Goal: Task Accomplishment & Management: Use online tool/utility

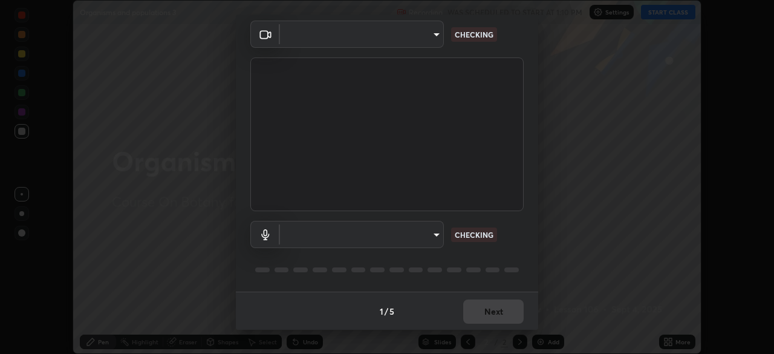
scroll to position [43, 0]
type input "7db3104c3122a209b332b64619111aa91615a24fb0de166504fa5909fce8eb30"
type input "communications"
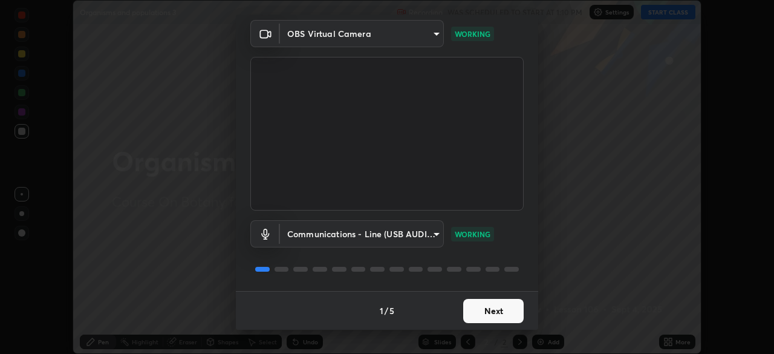
click at [508, 311] on button "Next" at bounding box center [493, 311] width 60 height 24
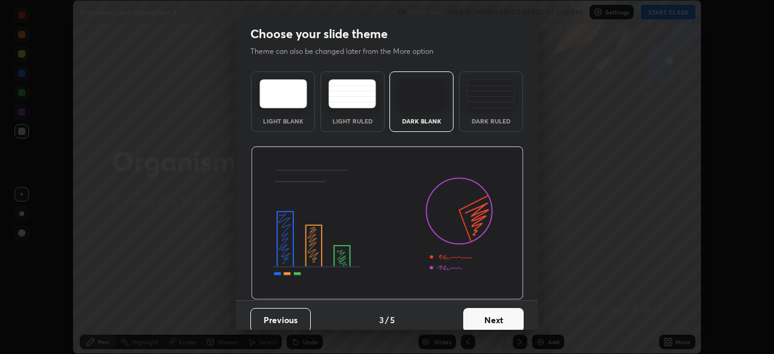
click at [508, 311] on button "Next" at bounding box center [493, 320] width 60 height 24
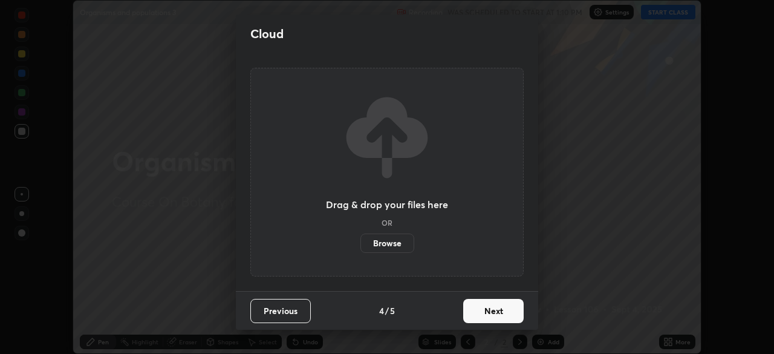
click at [505, 314] on button "Next" at bounding box center [493, 311] width 60 height 24
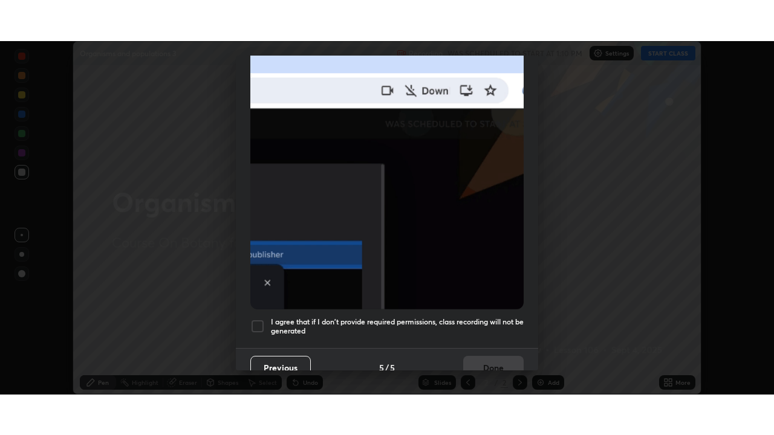
scroll to position [290, 0]
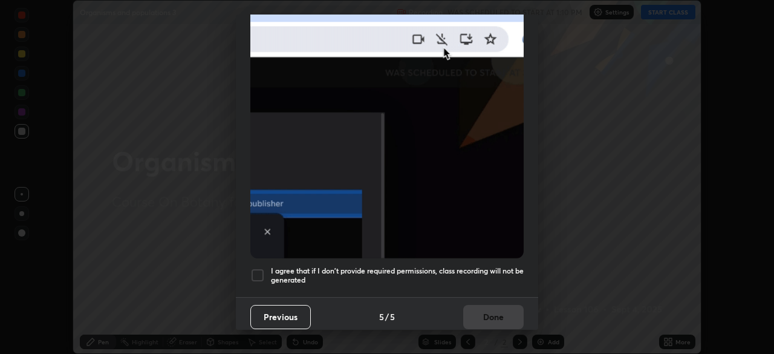
click at [260, 271] on div at bounding box center [257, 275] width 15 height 15
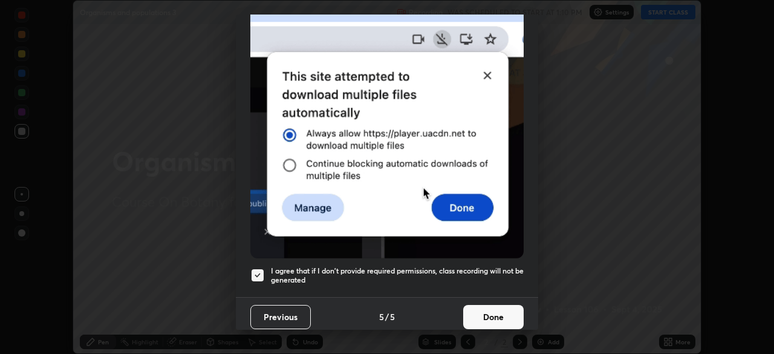
click at [512, 310] on button "Done" at bounding box center [493, 317] width 60 height 24
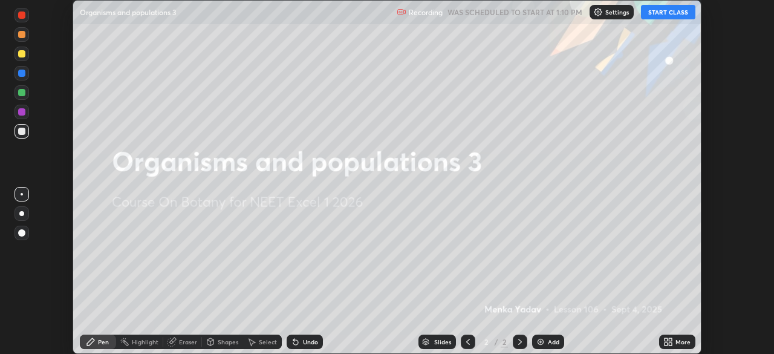
click at [690, 15] on button "START CLASS" at bounding box center [668, 12] width 54 height 15
click at [678, 340] on div "More" at bounding box center [682, 342] width 15 height 6
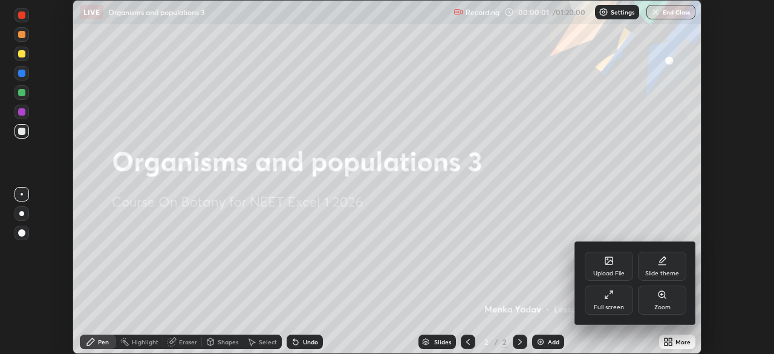
click at [622, 305] on div "Full screen" at bounding box center [609, 307] width 30 height 6
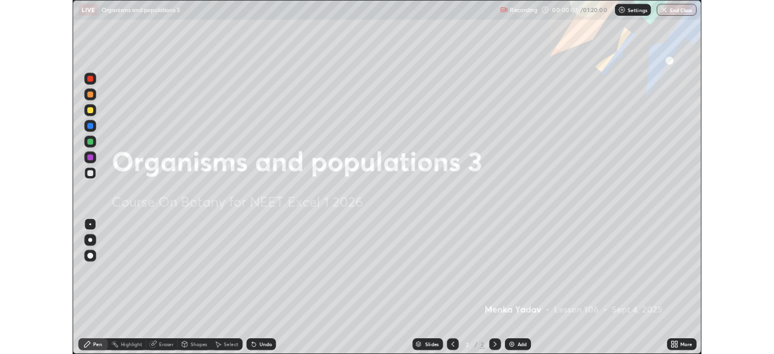
scroll to position [435, 774]
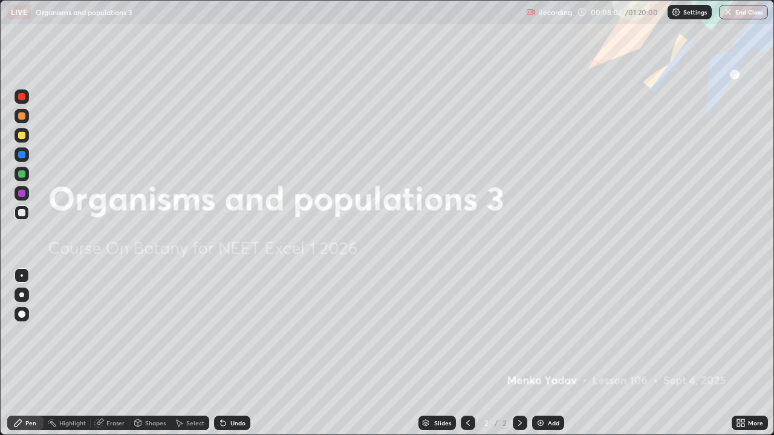
click at [542, 353] on img at bounding box center [541, 423] width 10 height 10
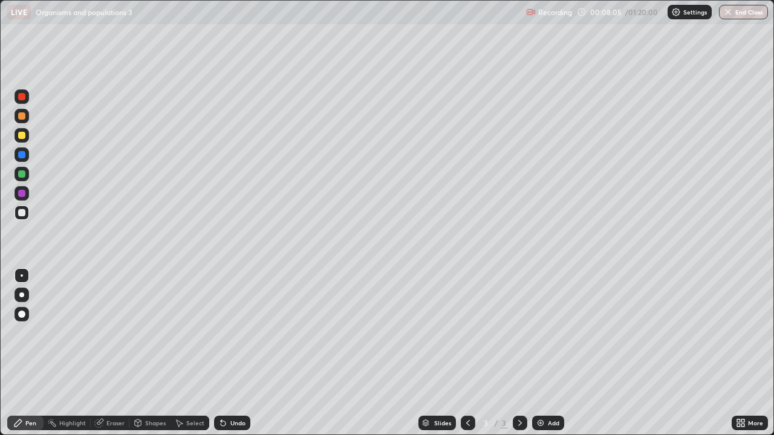
click at [22, 134] on div at bounding box center [21, 135] width 7 height 7
click at [22, 116] on div at bounding box center [21, 115] width 7 height 7
click at [151, 353] on div "Shapes" at bounding box center [149, 423] width 41 height 15
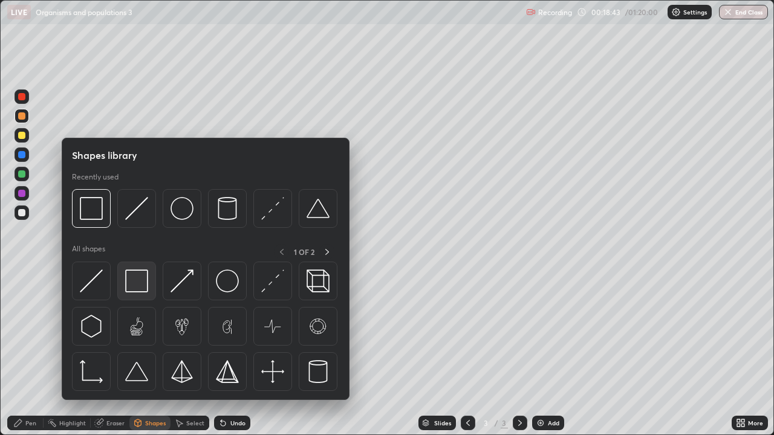
click at [140, 278] on img at bounding box center [136, 281] width 23 height 23
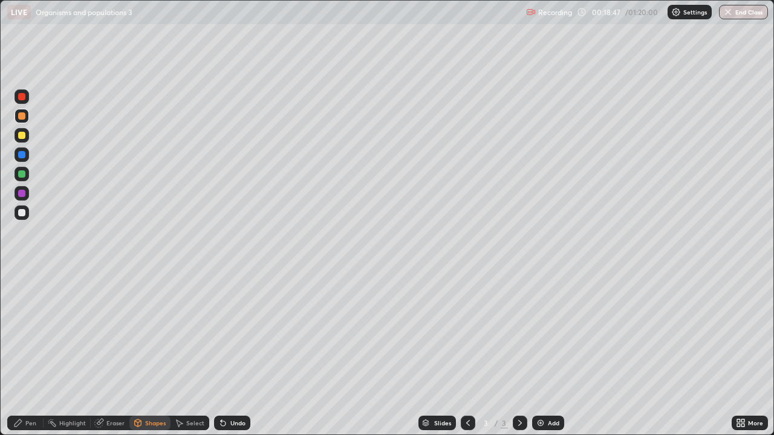
click at [25, 212] on div at bounding box center [21, 212] width 7 height 7
click at [230, 353] on div "Undo" at bounding box center [237, 423] width 15 height 6
click at [22, 353] on icon at bounding box center [18, 423] width 10 height 10
click at [20, 171] on div at bounding box center [21, 173] width 7 height 7
click at [15, 134] on div at bounding box center [22, 135] width 15 height 15
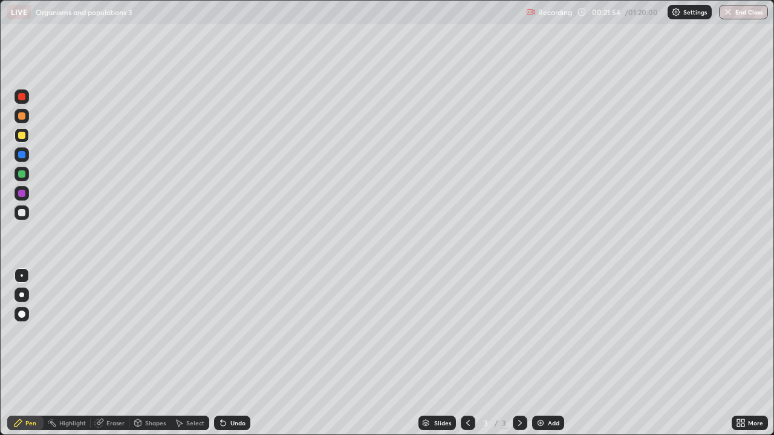
click at [22, 152] on div at bounding box center [21, 154] width 7 height 7
click at [22, 173] on div at bounding box center [21, 173] width 7 height 7
click at [19, 149] on div at bounding box center [22, 154] width 15 height 15
click at [22, 134] on div at bounding box center [21, 135] width 7 height 7
click at [23, 155] on div at bounding box center [21, 154] width 7 height 7
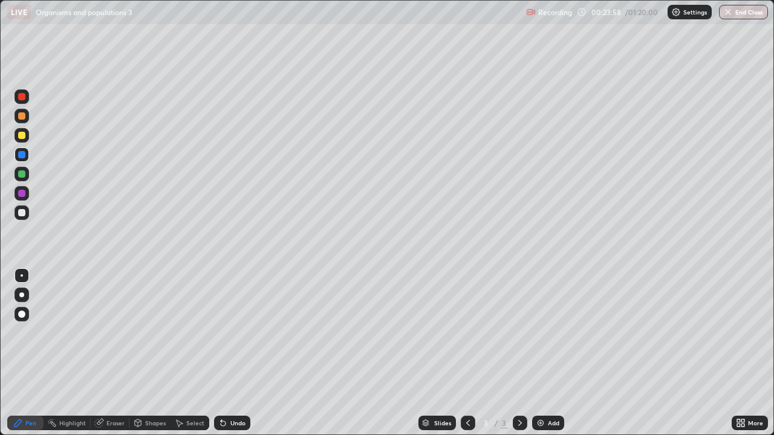
click at [20, 175] on div at bounding box center [21, 173] width 7 height 7
click at [548, 353] on div "Add" at bounding box center [553, 423] width 11 height 6
click at [19, 135] on div at bounding box center [21, 135] width 7 height 7
click at [21, 174] on div at bounding box center [21, 173] width 7 height 7
click at [19, 210] on div at bounding box center [21, 212] width 7 height 7
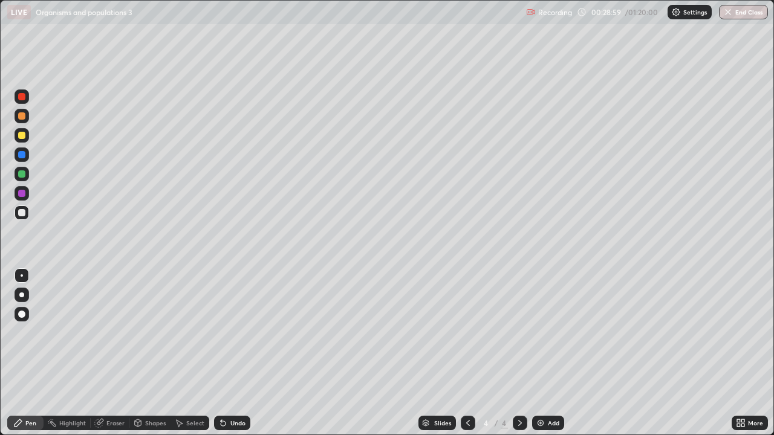
click at [22, 174] on div at bounding box center [21, 173] width 7 height 7
click at [230, 353] on div "Undo" at bounding box center [237, 423] width 15 height 6
click at [226, 353] on div "Undo" at bounding box center [232, 423] width 36 height 15
click at [232, 353] on div "Undo" at bounding box center [232, 423] width 36 height 15
click at [235, 353] on div "Undo" at bounding box center [237, 423] width 15 height 6
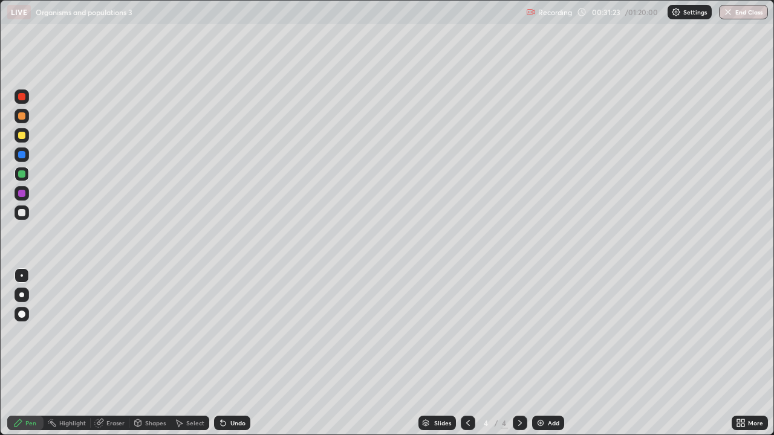
click at [235, 353] on div "Undo" at bounding box center [237, 423] width 15 height 6
click at [232, 353] on div "Undo" at bounding box center [237, 423] width 15 height 6
click at [230, 353] on div "Undo" at bounding box center [232, 423] width 36 height 15
click at [549, 353] on div "Add" at bounding box center [553, 423] width 11 height 6
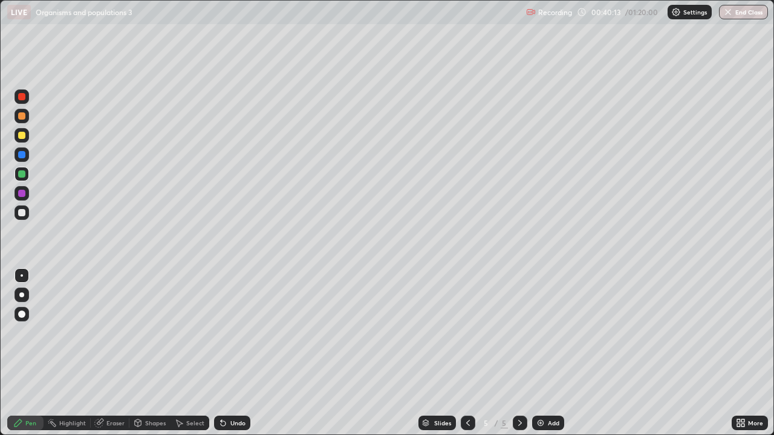
click at [21, 217] on div at bounding box center [22, 213] width 15 height 15
click at [230, 353] on div "Undo" at bounding box center [237, 423] width 15 height 6
click at [150, 353] on div "Shapes" at bounding box center [155, 423] width 21 height 6
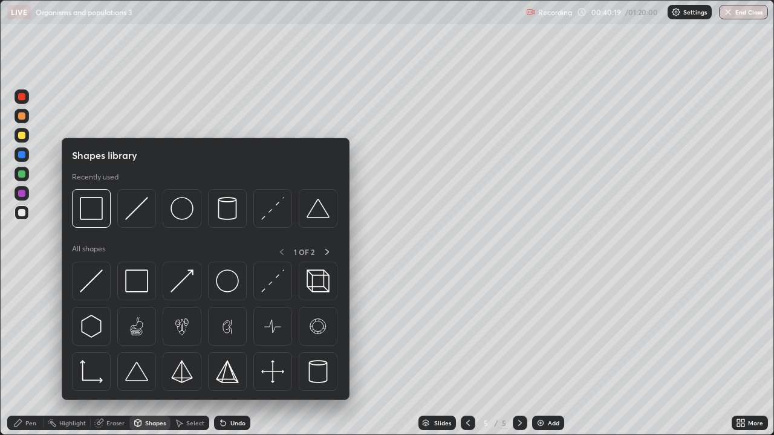
click at [96, 280] on img at bounding box center [91, 281] width 23 height 23
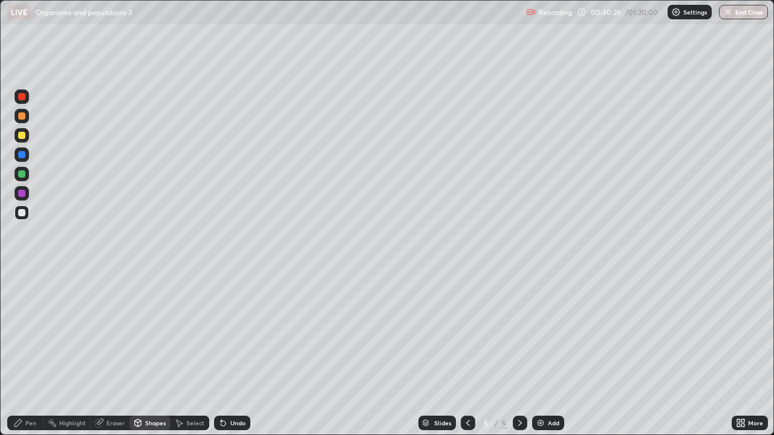
click at [30, 353] on div "Pen" at bounding box center [30, 423] width 11 height 6
click at [22, 194] on div at bounding box center [21, 193] width 7 height 7
click at [23, 169] on div at bounding box center [22, 174] width 15 height 15
click at [22, 150] on div at bounding box center [22, 154] width 15 height 15
click at [362, 353] on div "Slides 5 / 5 Add" at bounding box center [490, 423] width 481 height 24
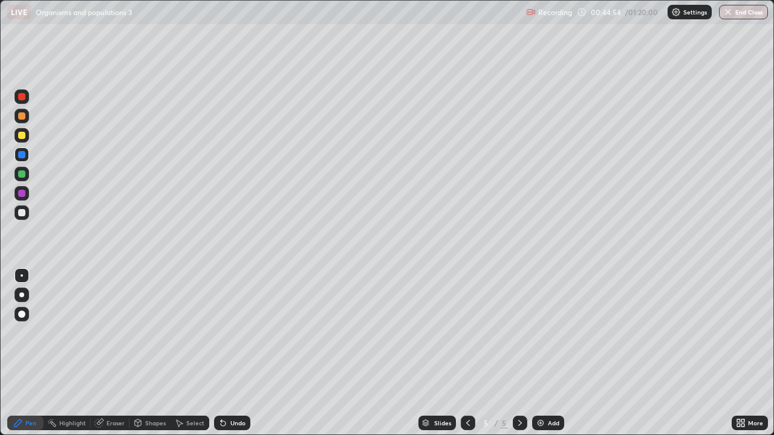
click at [19, 122] on div at bounding box center [22, 116] width 15 height 15
click at [22, 213] on div at bounding box center [21, 212] width 7 height 7
click at [548, 353] on div "Add" at bounding box center [553, 423] width 11 height 6
click at [22, 177] on div at bounding box center [21, 173] width 7 height 7
click at [467, 353] on icon at bounding box center [468, 423] width 10 height 10
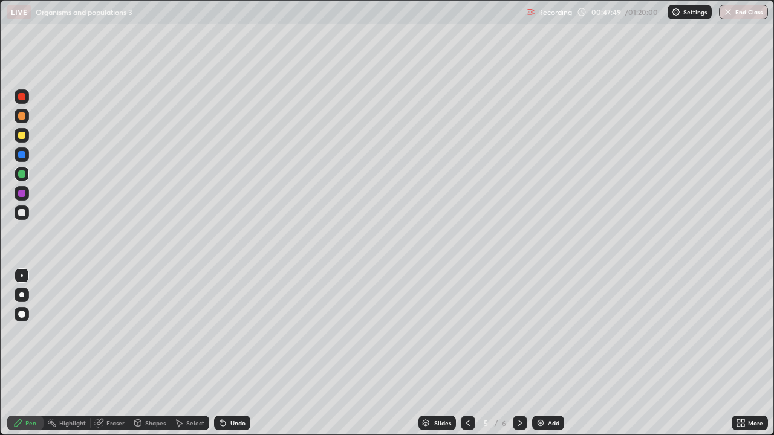
click at [19, 121] on div at bounding box center [22, 116] width 15 height 15
click at [520, 353] on icon at bounding box center [520, 423] width 10 height 10
click at [21, 195] on div at bounding box center [21, 193] width 7 height 7
click at [543, 353] on img at bounding box center [541, 423] width 10 height 10
click at [21, 132] on div at bounding box center [21, 135] width 7 height 7
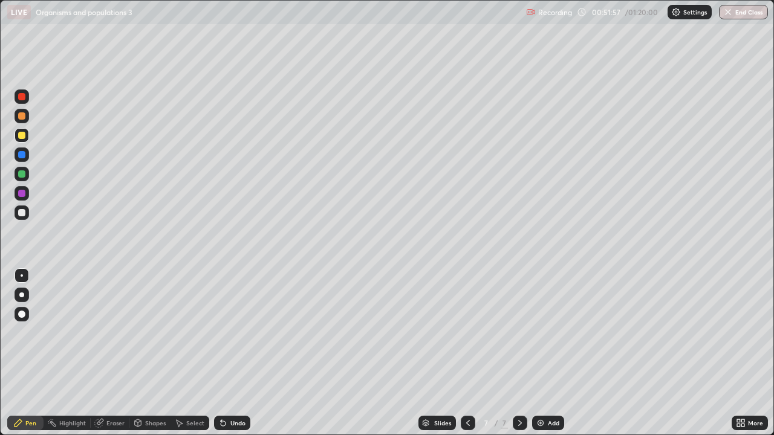
click at [22, 172] on div at bounding box center [21, 173] width 7 height 7
click at [21, 193] on div at bounding box center [21, 193] width 7 height 7
click at [22, 180] on div at bounding box center [22, 174] width 15 height 15
click at [22, 213] on div at bounding box center [21, 212] width 7 height 7
click at [20, 196] on div at bounding box center [21, 193] width 7 height 7
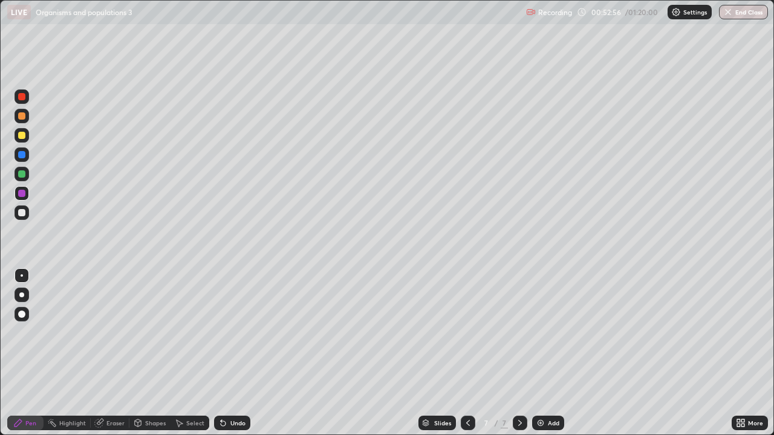
click at [21, 212] on div at bounding box center [21, 212] width 7 height 7
click at [20, 191] on div at bounding box center [21, 193] width 7 height 7
click at [17, 219] on div at bounding box center [22, 213] width 15 height 15
click at [21, 193] on div at bounding box center [21, 193] width 7 height 7
click at [18, 212] on div at bounding box center [21, 212] width 7 height 7
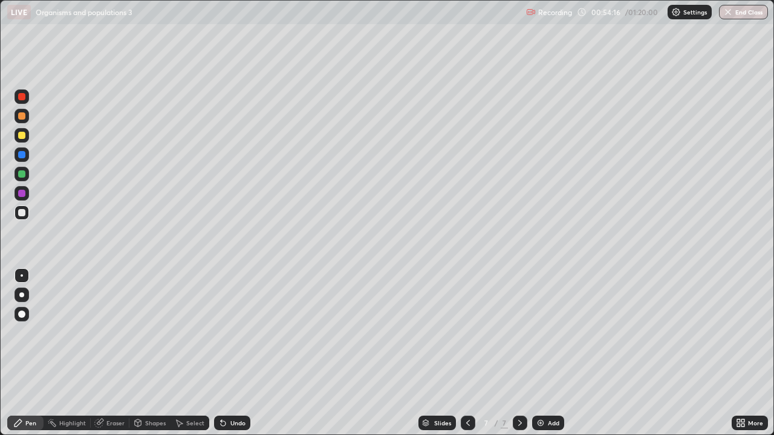
click at [235, 353] on div "Undo" at bounding box center [237, 423] width 15 height 6
click at [239, 353] on div "Undo" at bounding box center [237, 423] width 15 height 6
click at [238, 353] on div "Undo" at bounding box center [237, 423] width 15 height 6
click at [239, 353] on div "Undo" at bounding box center [237, 423] width 15 height 6
click at [461, 353] on div at bounding box center [468, 423] width 15 height 15
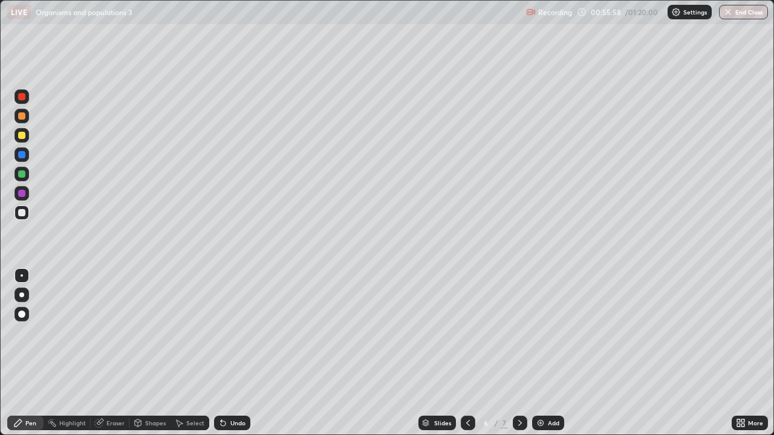
click at [21, 135] on div at bounding box center [21, 135] width 7 height 7
click at [228, 353] on div "Undo" at bounding box center [232, 423] width 36 height 15
click at [225, 353] on div "Undo" at bounding box center [232, 423] width 36 height 15
click at [227, 353] on div "Undo" at bounding box center [232, 423] width 36 height 15
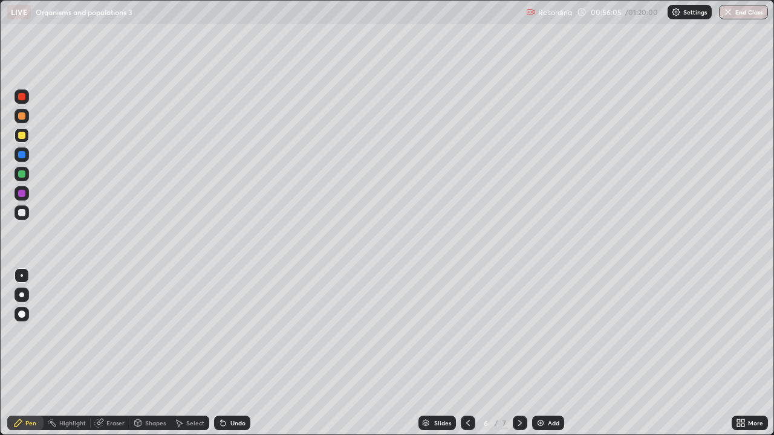
click at [227, 353] on div "Undo" at bounding box center [232, 423] width 36 height 15
click at [228, 353] on div "Undo" at bounding box center [232, 423] width 36 height 15
click at [233, 353] on div "Undo" at bounding box center [237, 423] width 15 height 6
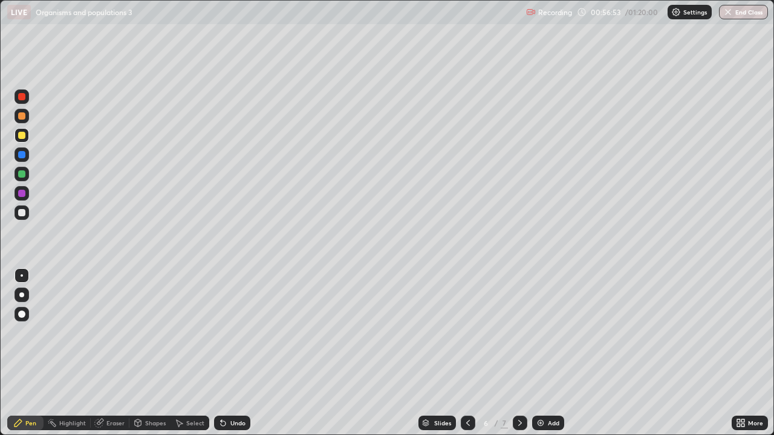
click at [236, 353] on div "Undo" at bounding box center [237, 423] width 15 height 6
click at [231, 353] on div "Undo" at bounding box center [237, 423] width 15 height 6
click at [463, 353] on icon at bounding box center [468, 423] width 10 height 10
click at [519, 353] on icon at bounding box center [520, 423] width 10 height 10
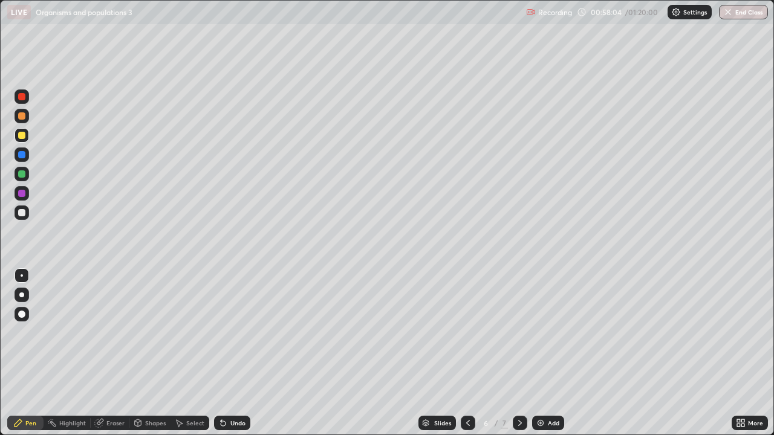
click at [519, 353] on icon at bounding box center [520, 423] width 10 height 10
click at [467, 353] on icon at bounding box center [468, 423] width 10 height 10
click at [738, 353] on icon at bounding box center [738, 421] width 3 height 3
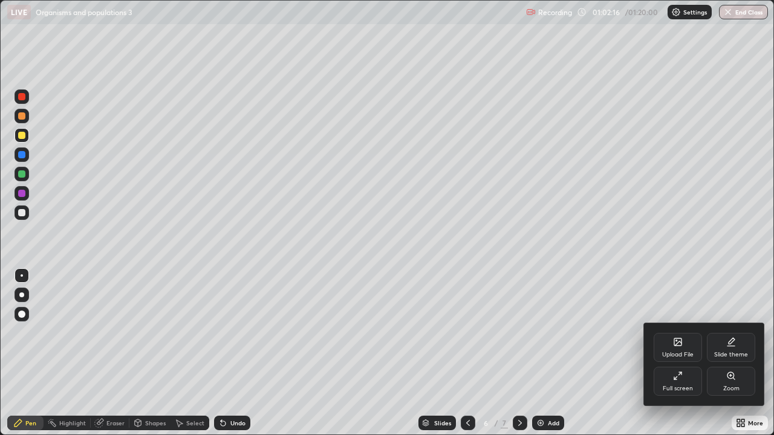
click at [684, 349] on div "Upload File" at bounding box center [677, 347] width 48 height 29
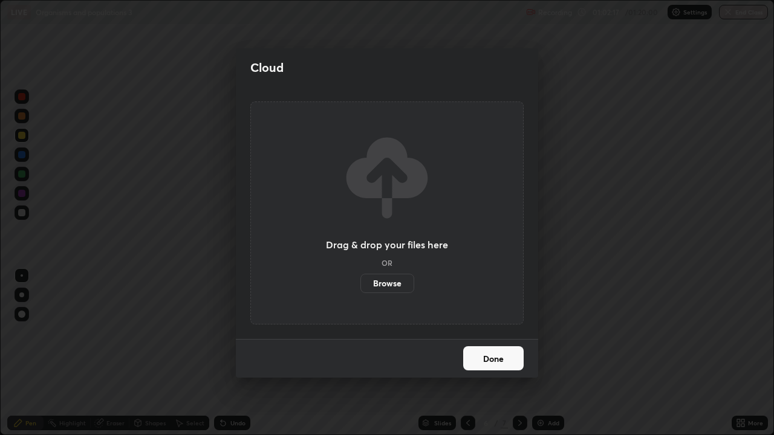
click at [400, 285] on label "Browse" at bounding box center [387, 283] width 54 height 19
click at [360, 285] on input "Browse" at bounding box center [360, 283] width 0 height 19
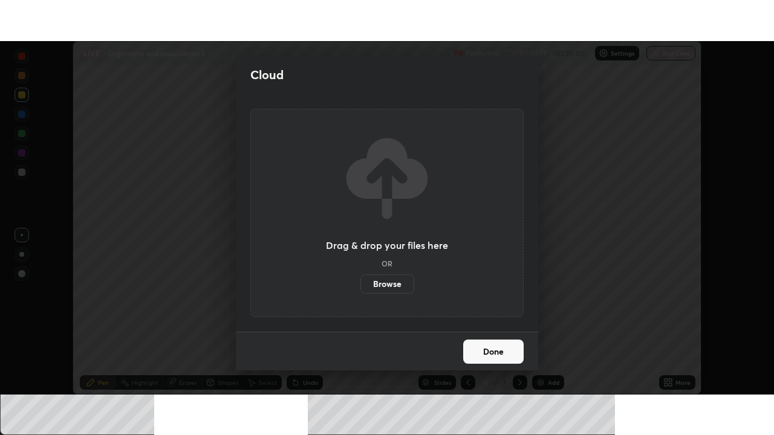
scroll to position [60096, 59675]
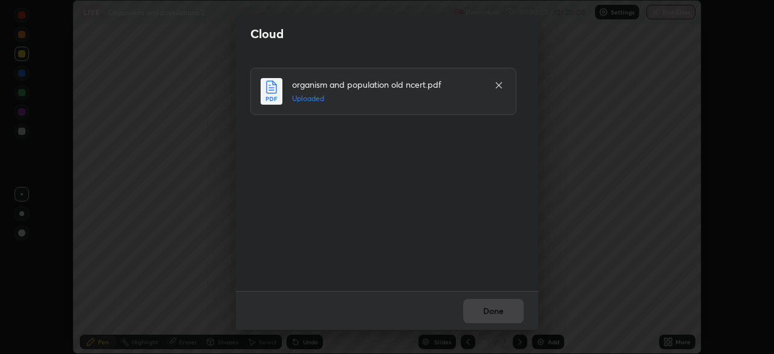
click at [505, 309] on div "Done" at bounding box center [387, 310] width 302 height 39
click at [502, 312] on button "Done" at bounding box center [493, 311] width 60 height 24
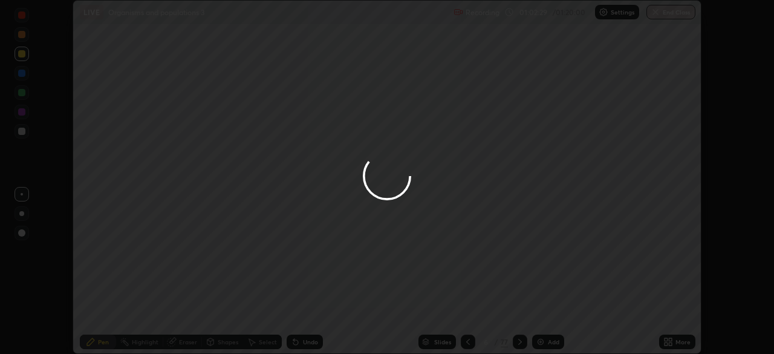
click at [676, 342] on div "More" at bounding box center [682, 342] width 15 height 6
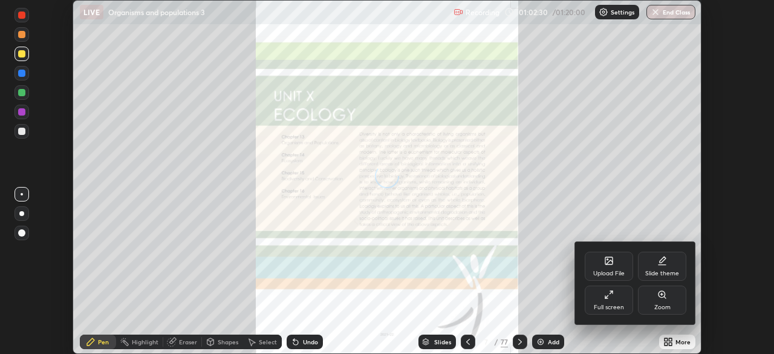
click at [616, 299] on div "Full screen" at bounding box center [609, 299] width 48 height 29
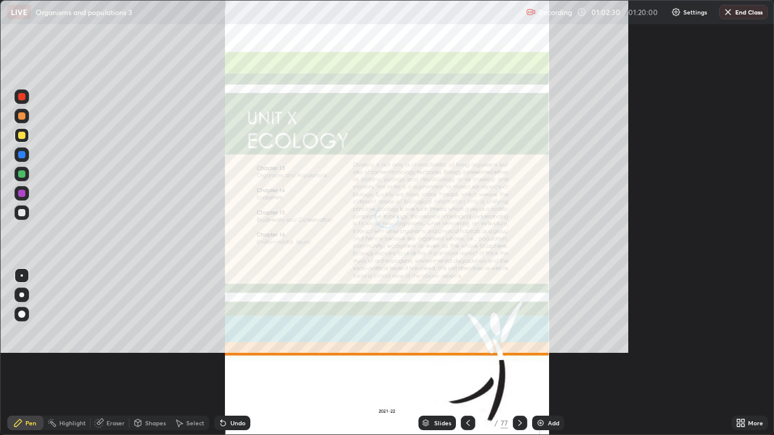
scroll to position [435, 774]
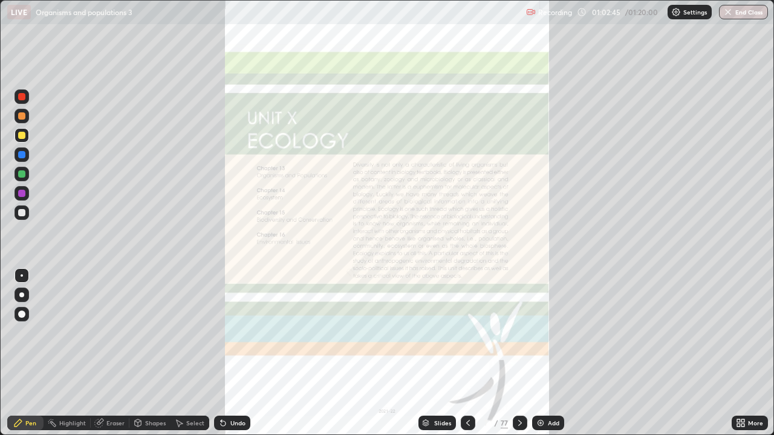
click at [444, 353] on div "Slides" at bounding box center [442, 423] width 17 height 6
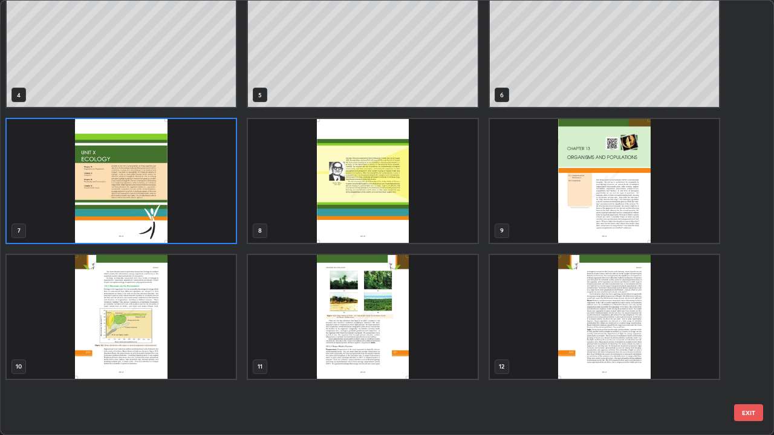
scroll to position [0, 0]
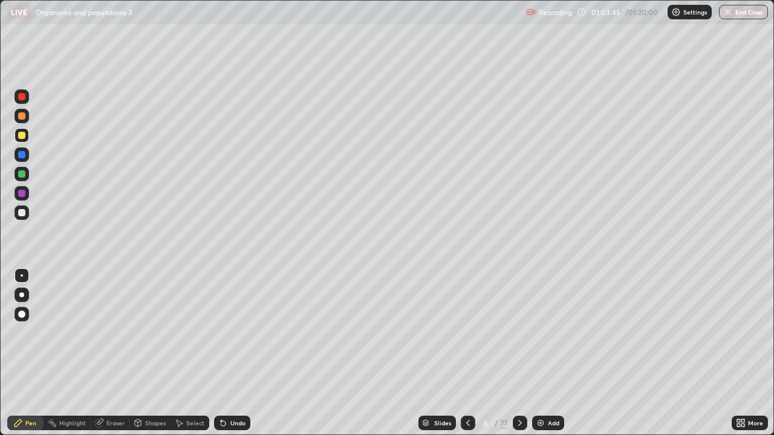
click at [436, 353] on div "Slides" at bounding box center [442, 423] width 17 height 6
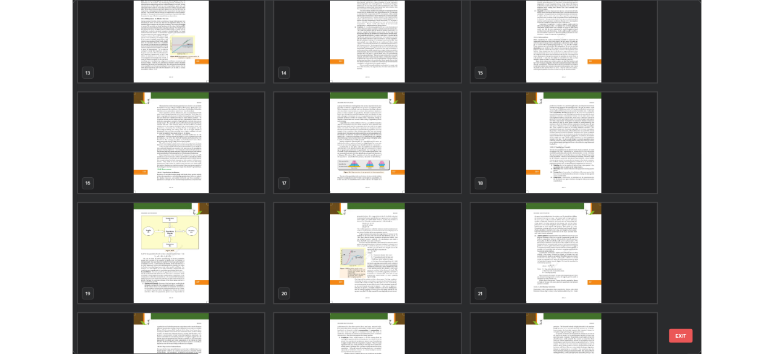
scroll to position [554, 0]
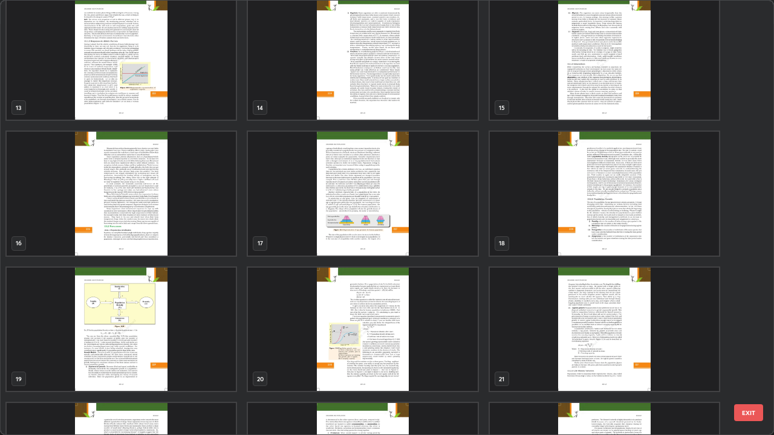
click at [221, 243] on img "grid" at bounding box center [121, 194] width 229 height 124
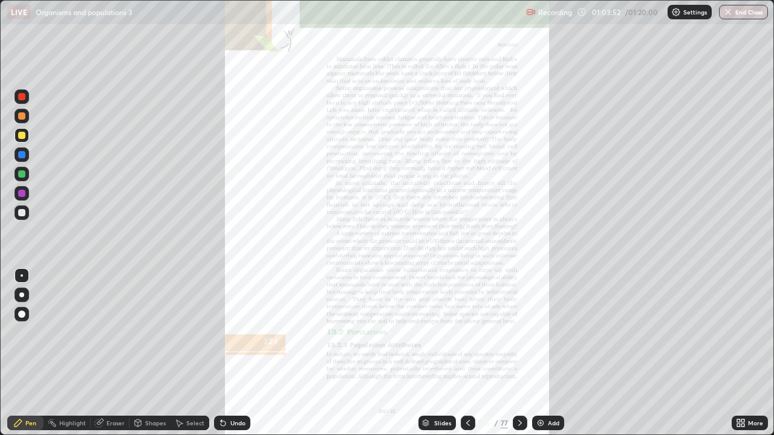
click at [756, 353] on div "More" at bounding box center [755, 423] width 15 height 6
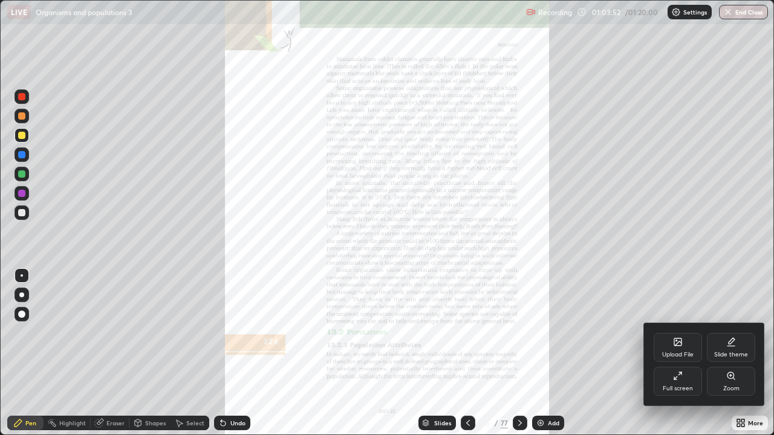
click at [731, 353] on div "Zoom" at bounding box center [731, 389] width 16 height 6
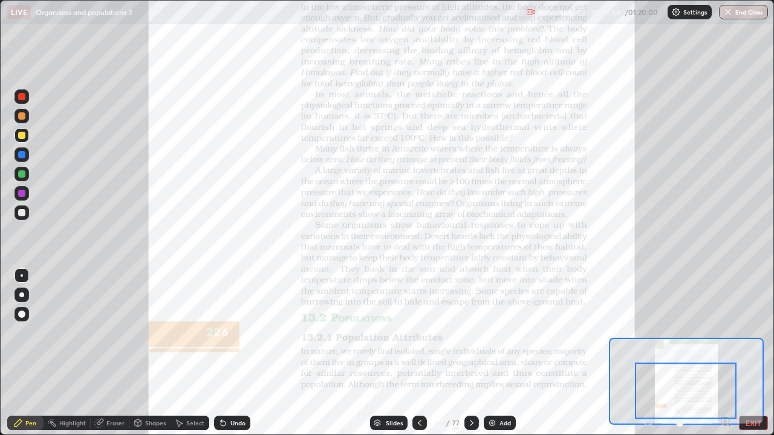
click at [725, 353] on icon at bounding box center [725, 421] width 3 height 0
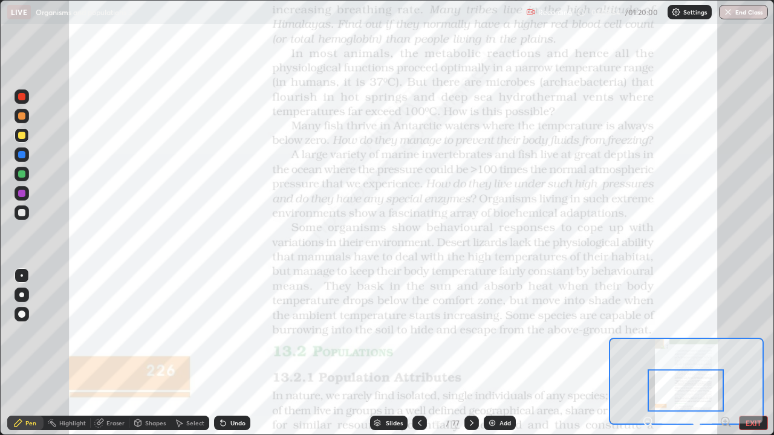
click at [725, 353] on icon at bounding box center [725, 421] width 3 height 0
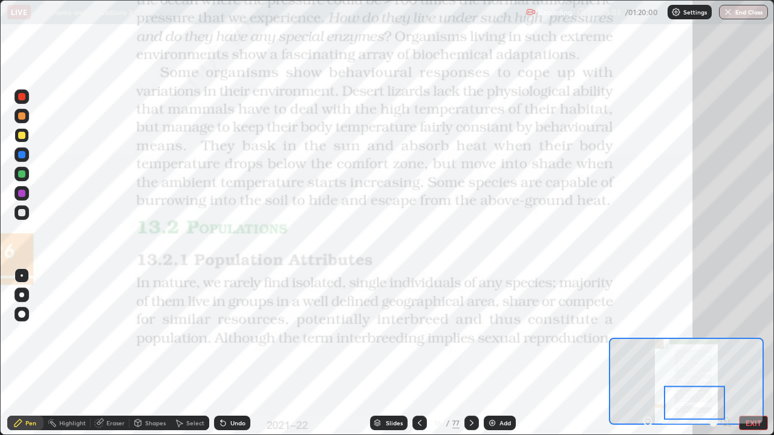
click at [475, 353] on div at bounding box center [471, 423] width 15 height 15
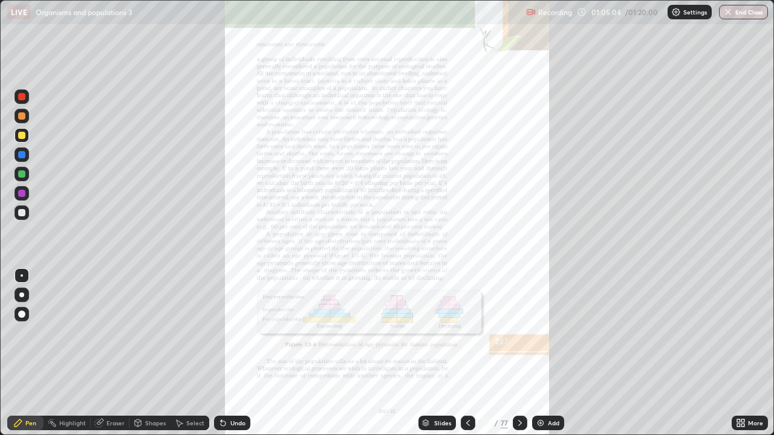
click at [753, 353] on div "More" at bounding box center [755, 423] width 15 height 6
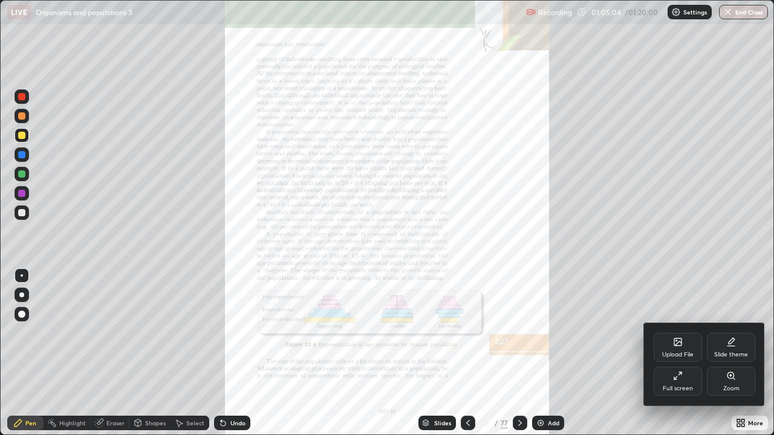
click at [730, 353] on div "Zoom" at bounding box center [731, 381] width 48 height 29
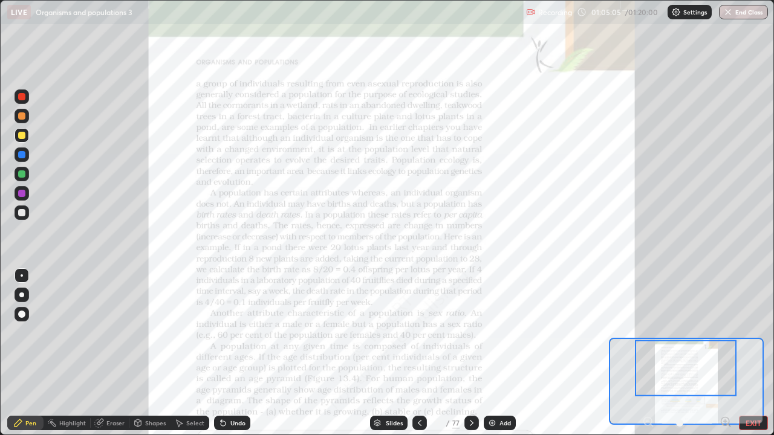
click at [726, 353] on icon at bounding box center [725, 422] width 12 height 12
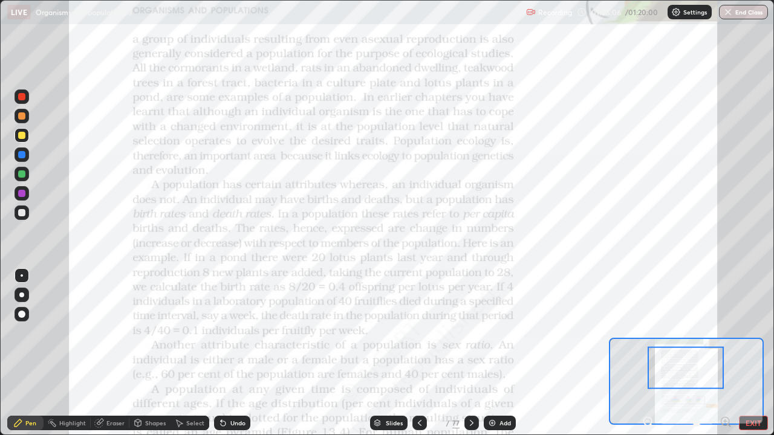
click at [726, 353] on icon at bounding box center [725, 422] width 12 height 12
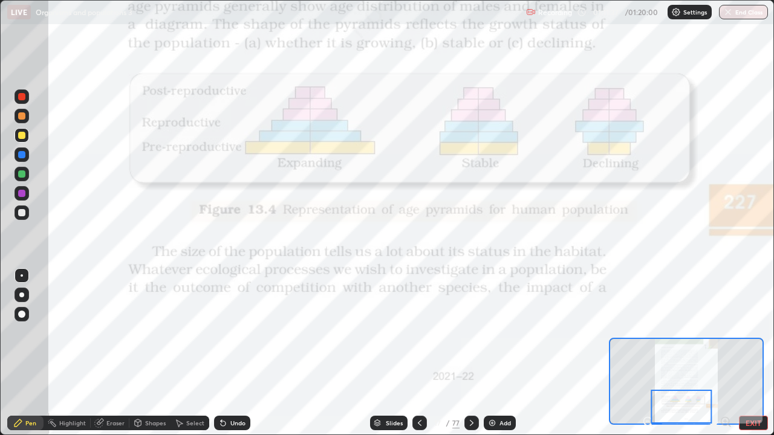
click at [473, 353] on icon at bounding box center [472, 423] width 10 height 10
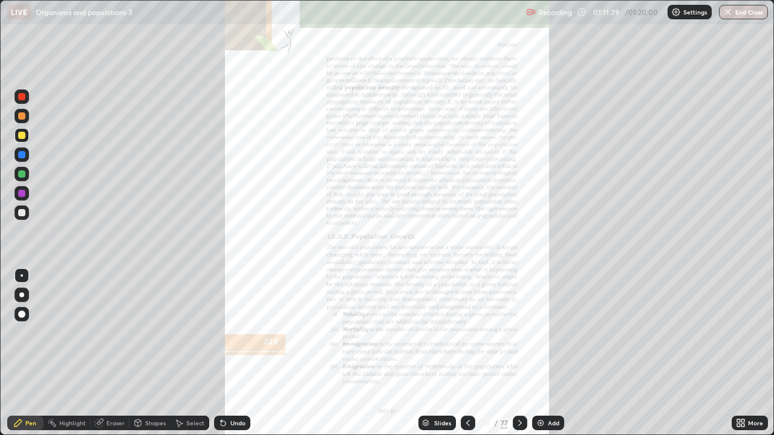
click at [743, 353] on icon at bounding box center [742, 425] width 3 height 3
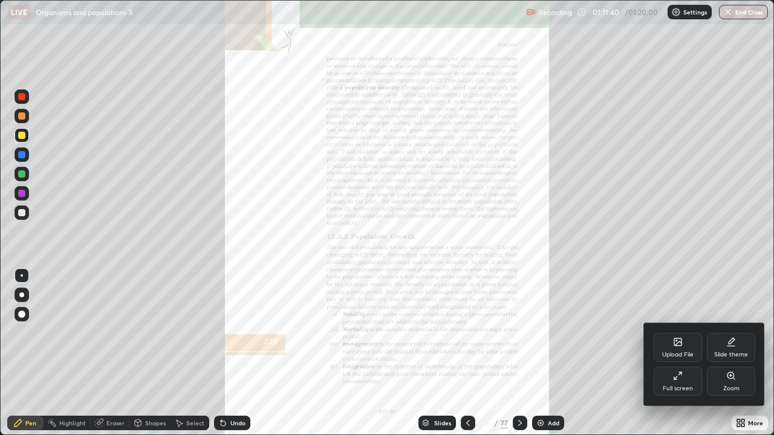
click at [739, 353] on div "Zoom" at bounding box center [731, 381] width 48 height 29
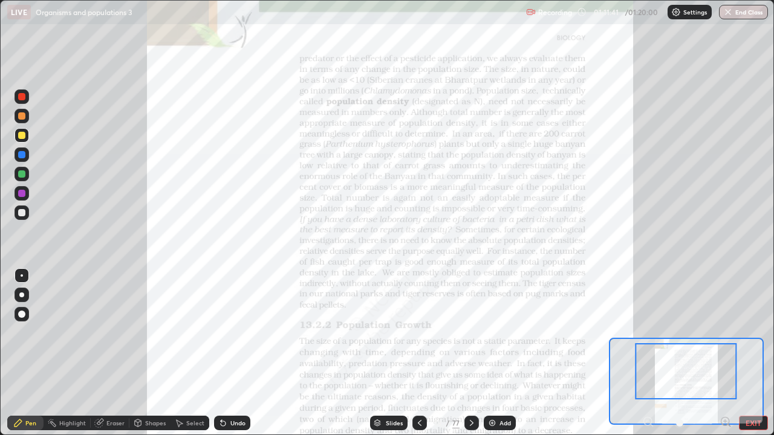
click at [728, 353] on icon at bounding box center [729, 425] width 2 height 2
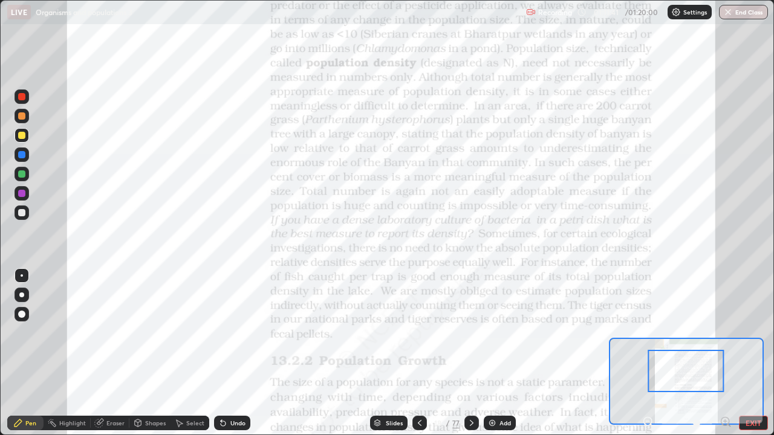
click at [728, 353] on icon at bounding box center [729, 425] width 2 height 2
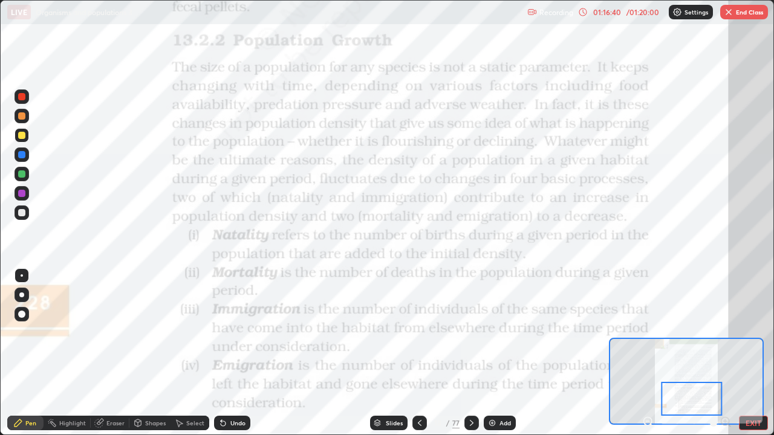
click at [741, 7] on button "End Class" at bounding box center [744, 12] width 48 height 15
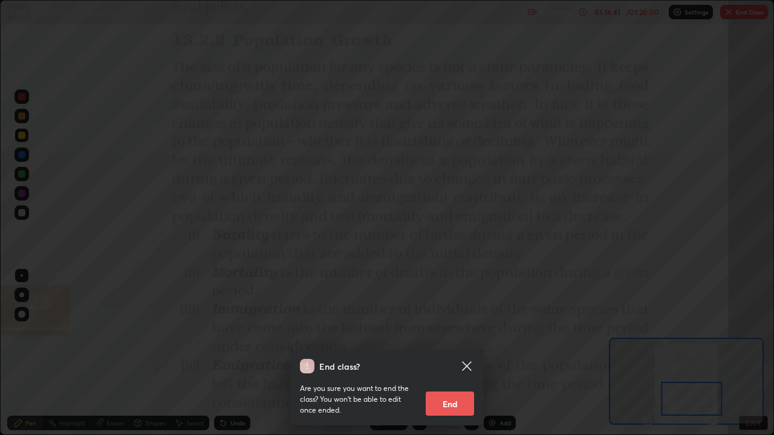
click at [452, 353] on button "End" at bounding box center [450, 404] width 48 height 24
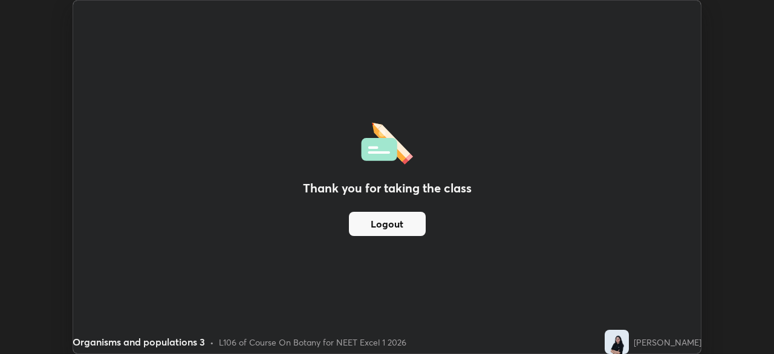
scroll to position [60096, 59675]
